Goal: Communication & Community: Answer question/provide support

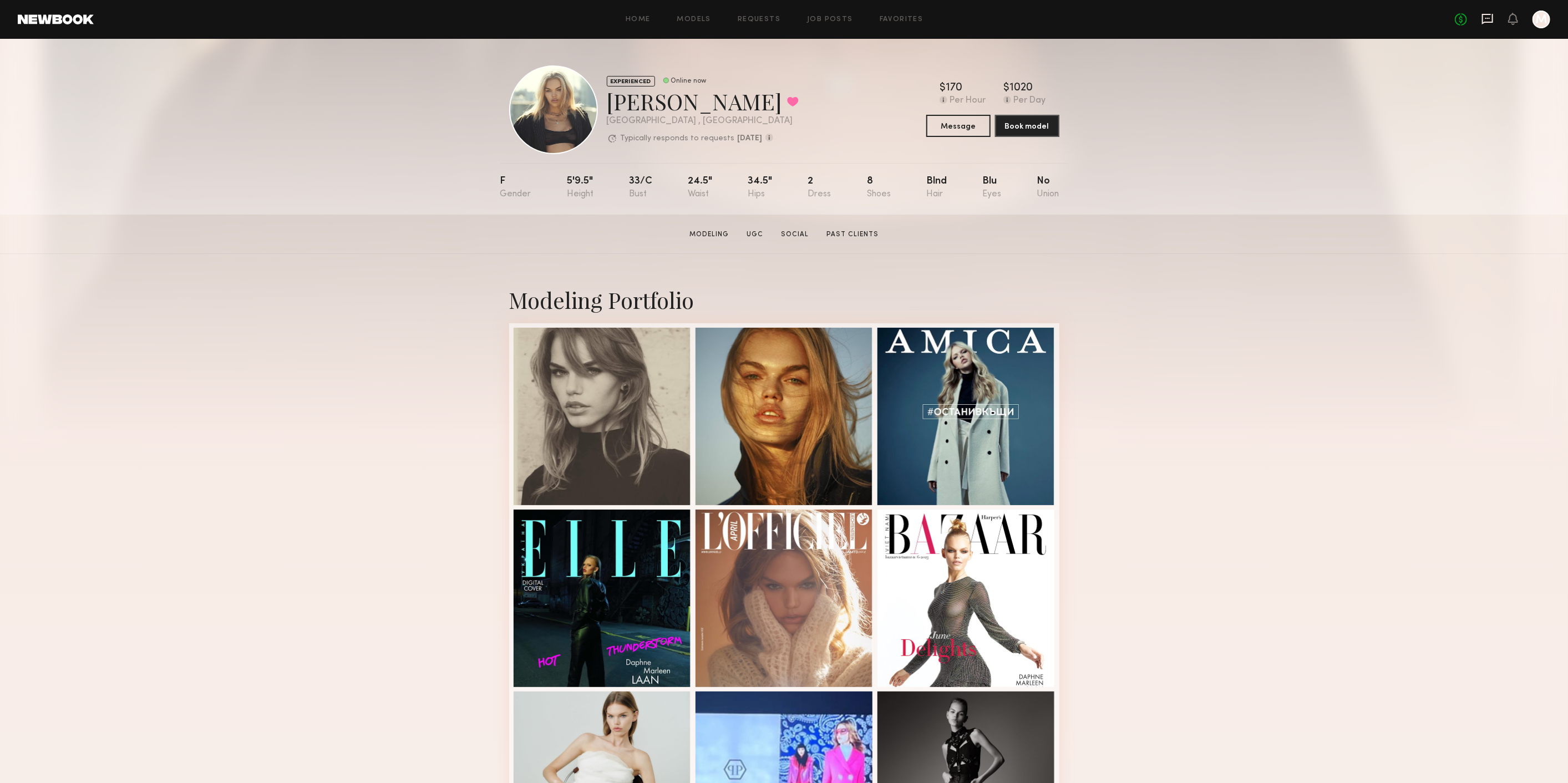
click at [1488, 18] on icon at bounding box center [1488, 18] width 4 height 1
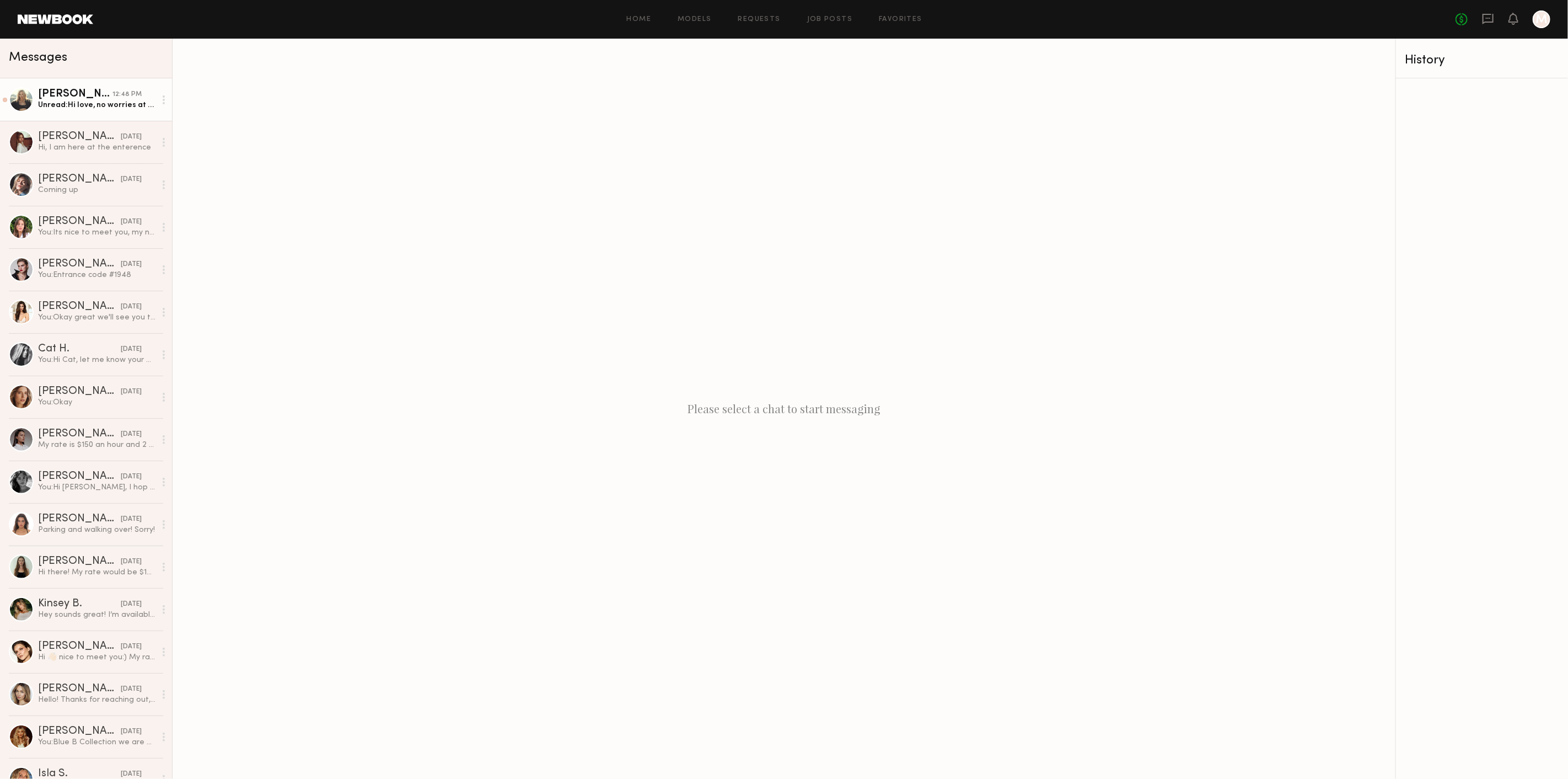
click at [82, 87] on link "Daphne L. 12:48 PM Unread: Hi love, no worries at all — I’d love to work with y…" at bounding box center [86, 100] width 172 height 42
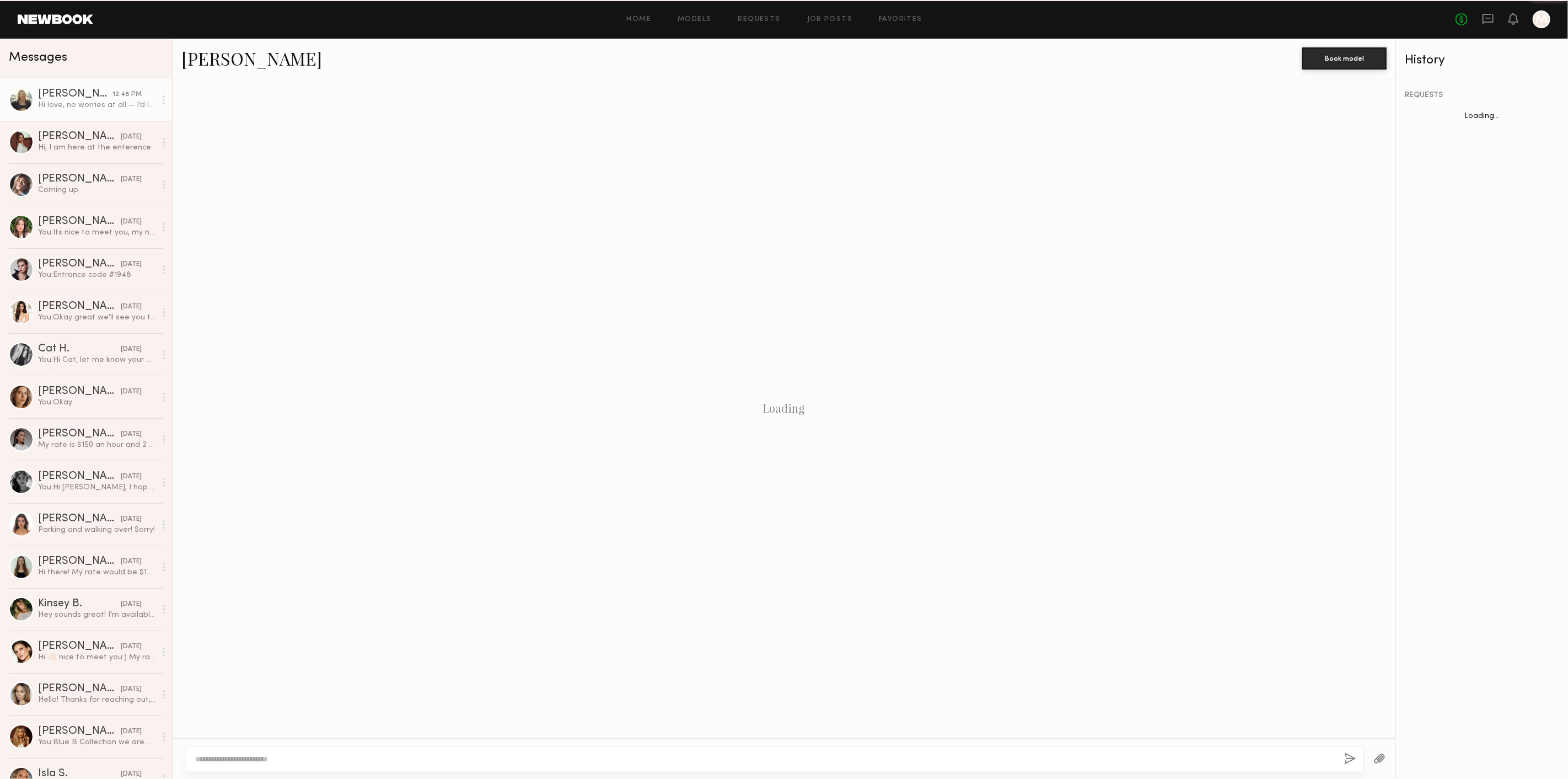
scroll to position [975, 0]
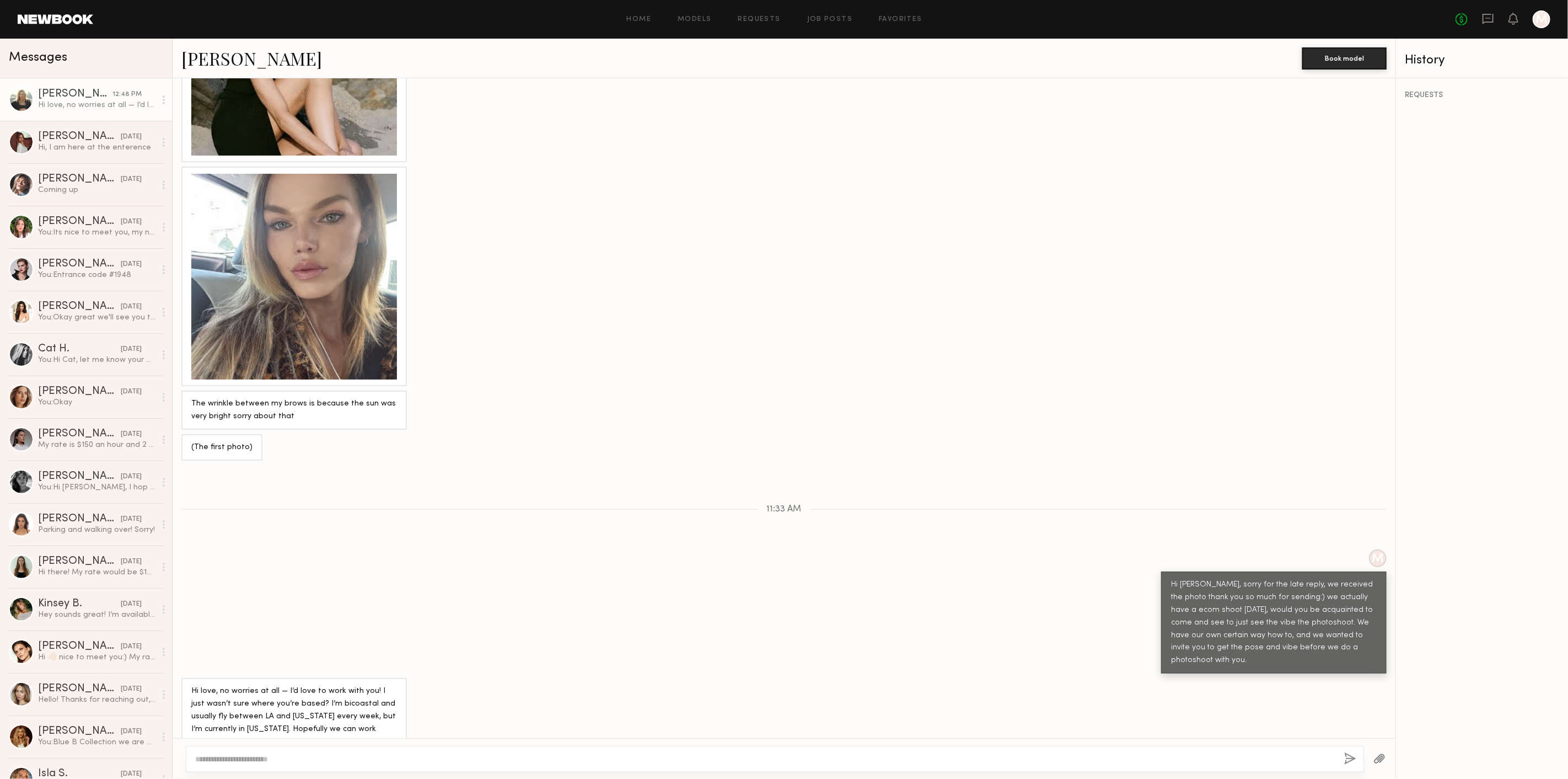
click at [341, 755] on textarea at bounding box center [766, 759] width 1140 height 11
type textarea "**********"
click at [1356, 758] on button "button" at bounding box center [1351, 759] width 12 height 14
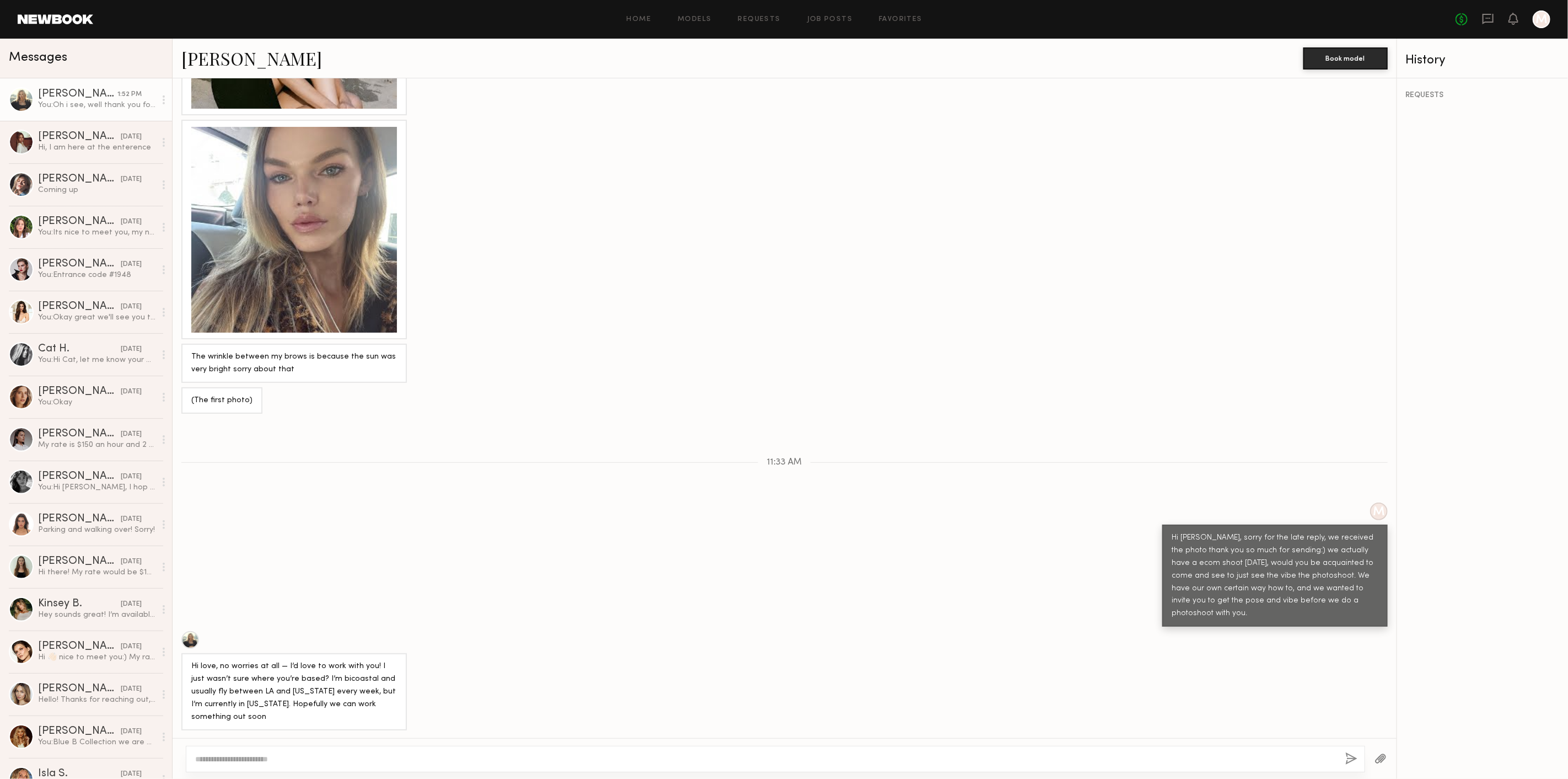
scroll to position [1137, 0]
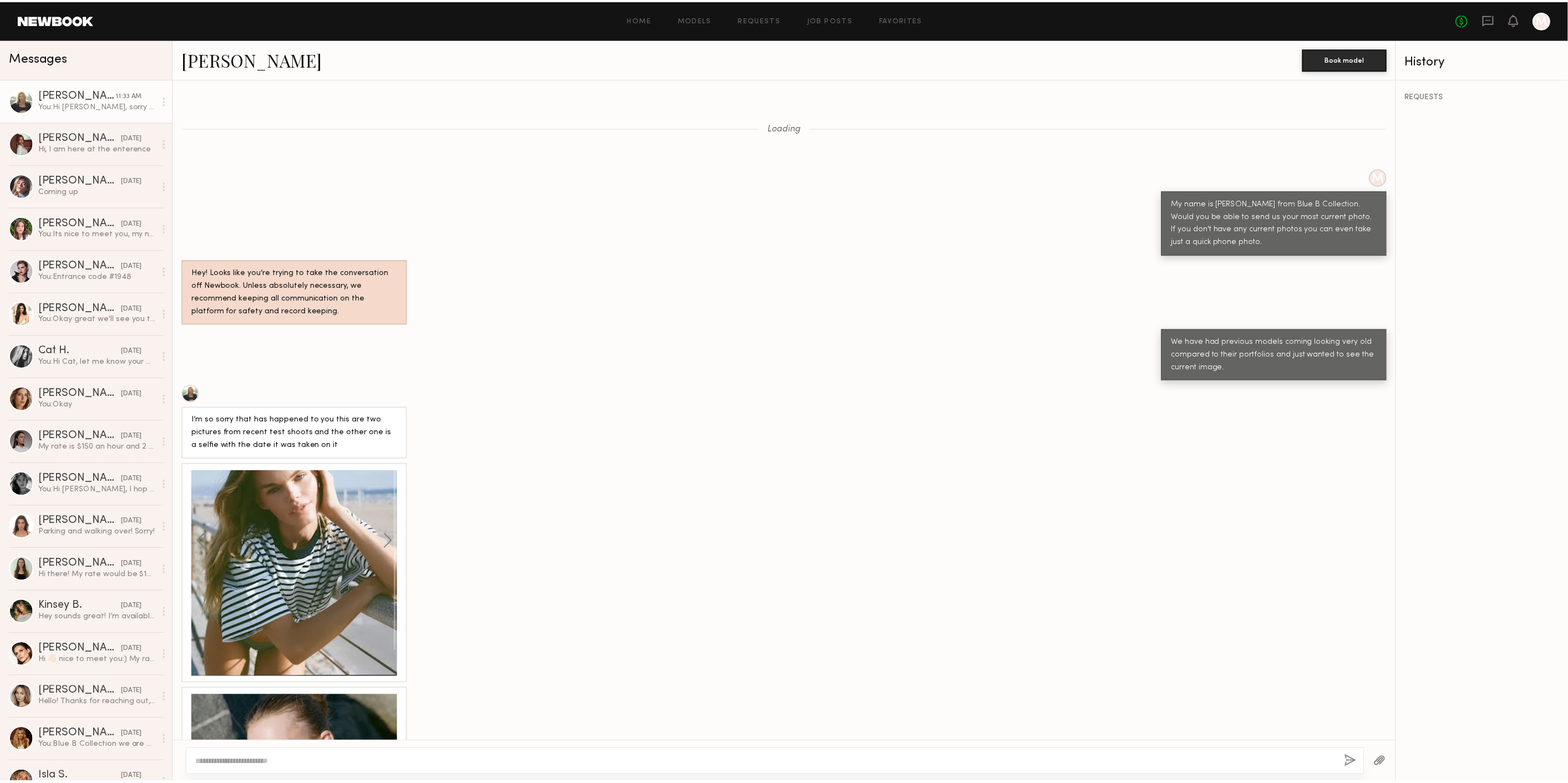
scroll to position [1359, 0]
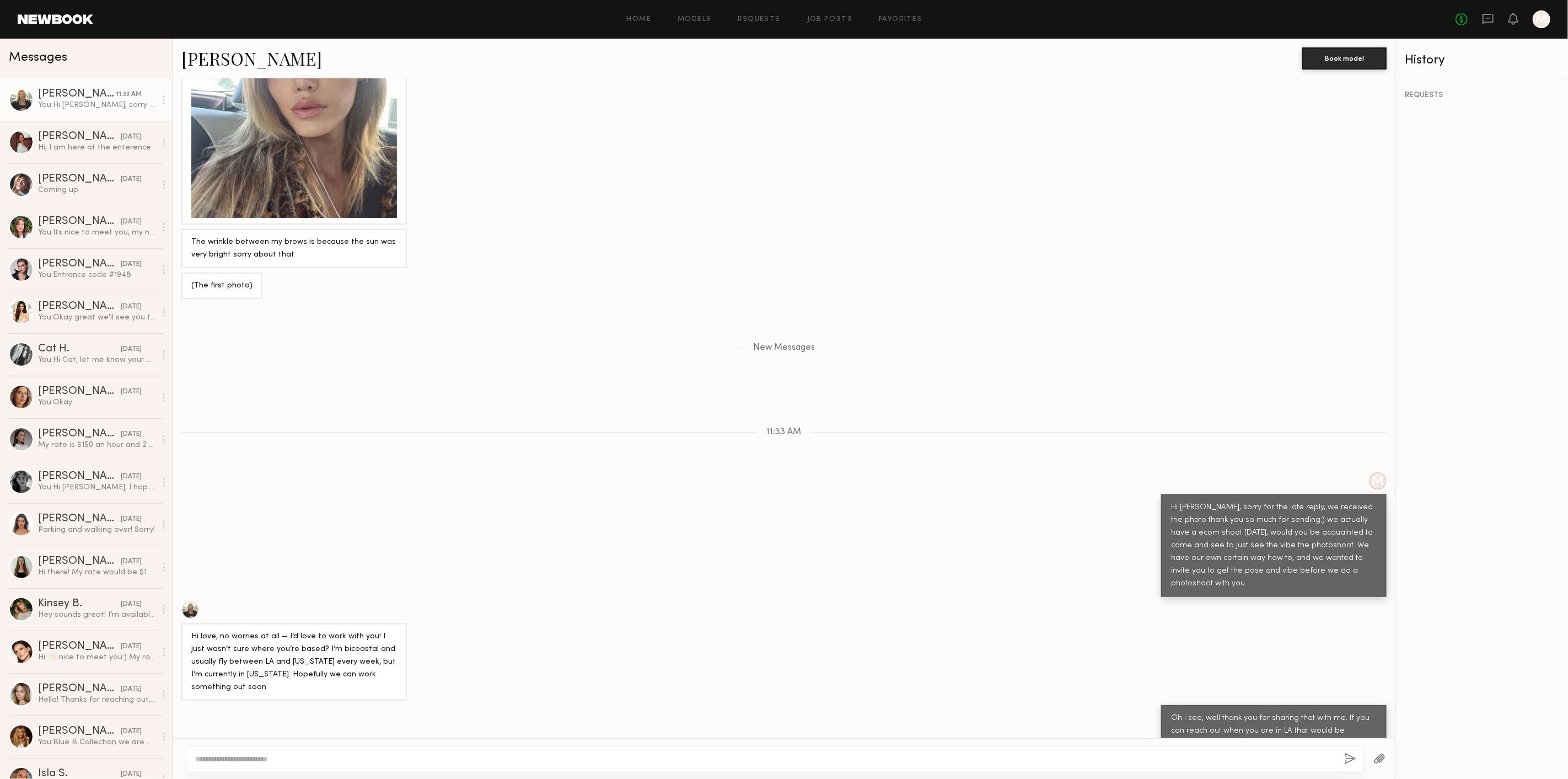
click at [63, 18] on link at bounding box center [55, 19] width 76 height 10
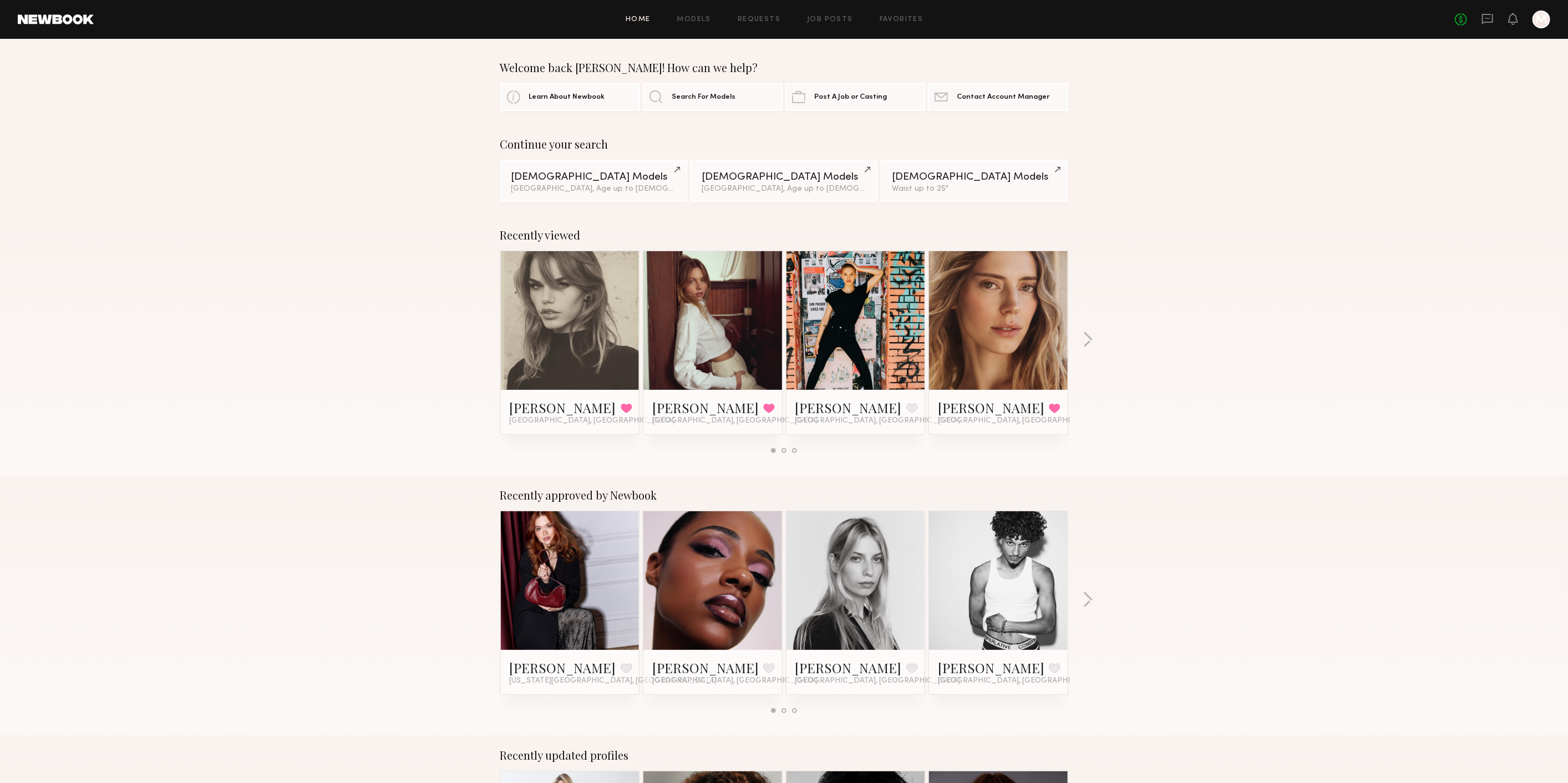
scroll to position [123, 0]
